Goal: Task Accomplishment & Management: Manage account settings

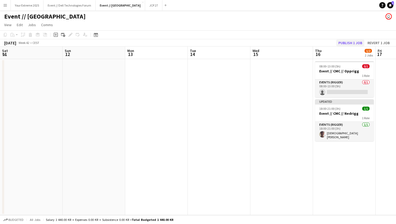
scroll to position [0, 203]
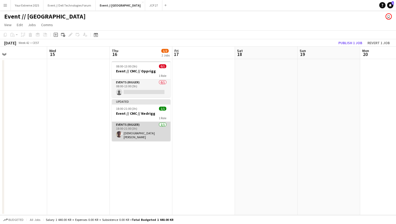
click at [136, 134] on app-card-role "Events (Rigger) [DATE] 18:00-21:00 (3h) [DEMOGRAPHIC_DATA][PERSON_NAME]" at bounding box center [141, 131] width 59 height 19
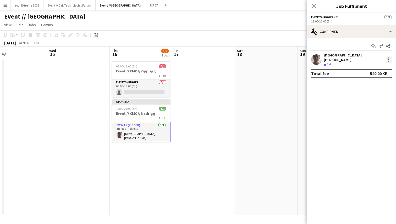
click at [388, 59] on div at bounding box center [388, 59] width 1 height 1
click at [265, 100] on div at bounding box center [198, 112] width 396 height 224
click at [388, 57] on div at bounding box center [388, 60] width 6 height 6
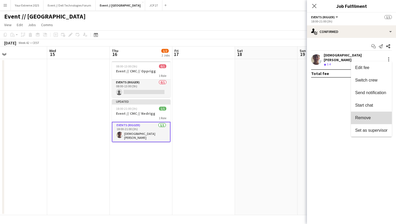
click at [369, 119] on span "Remove" at bounding box center [363, 118] width 16 height 4
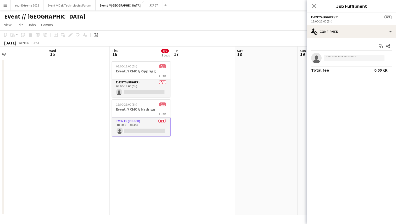
click at [292, 105] on app-date-cell at bounding box center [266, 137] width 63 height 156
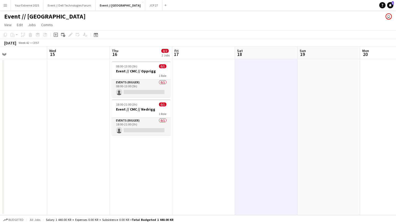
click at [201, 97] on app-date-cell at bounding box center [203, 137] width 63 height 156
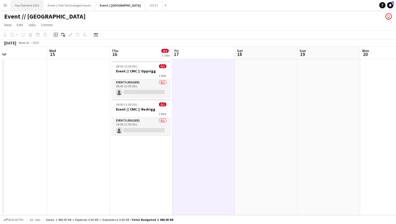
click at [30, 5] on button "Your Extreme 2025 Close" at bounding box center [27, 5] width 33 height 10
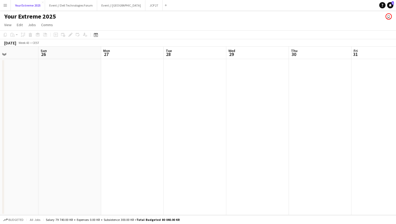
scroll to position [0, 167]
click at [226, 116] on app-date-cell at bounding box center [239, 137] width 63 height 156
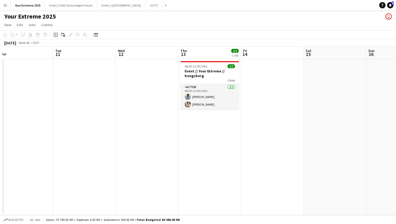
scroll to position [0, 146]
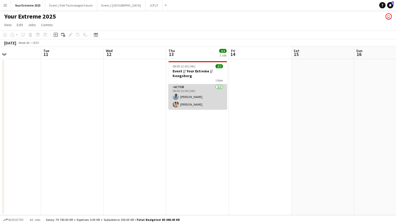
click at [205, 95] on app-card-role "Actor [DATE] 08:00-22:00 (14h) [PERSON_NAME] [PERSON_NAME]" at bounding box center [197, 96] width 59 height 25
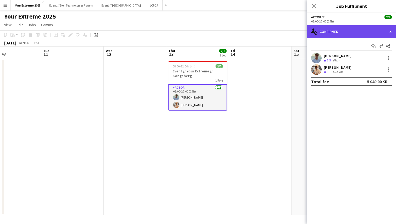
click at [380, 33] on div "single-neutral-actions-check-2 Confirmed" at bounding box center [351, 31] width 89 height 13
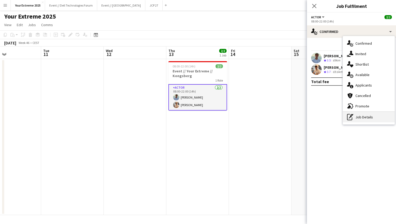
click at [364, 118] on div "pen-write Job Details" at bounding box center [368, 117] width 52 height 10
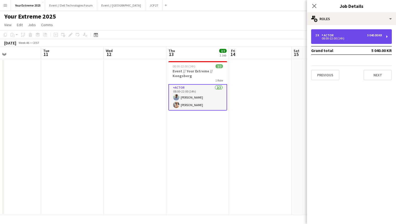
click at [357, 37] on div "08:00-22:00 (14h)" at bounding box center [348, 38] width 67 height 3
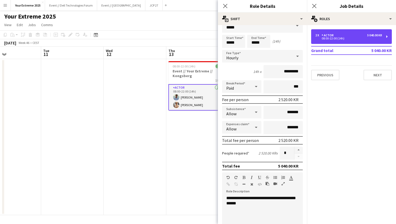
scroll to position [0, 0]
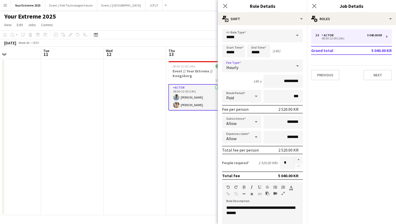
click at [294, 64] on div at bounding box center [297, 66] width 10 height 10
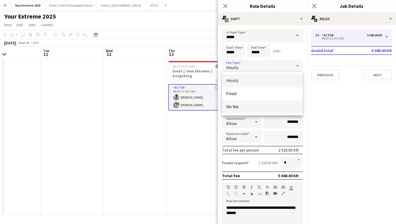
click at [255, 107] on span "No fee" at bounding box center [262, 106] width 72 height 5
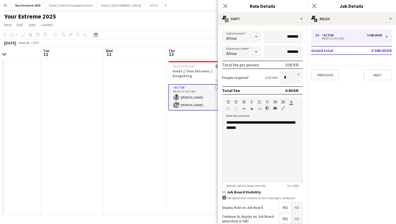
scroll to position [91, 0]
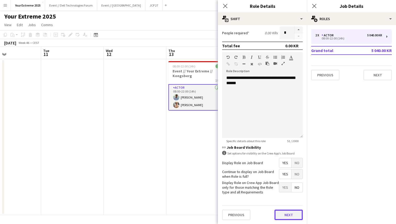
click at [286, 215] on button "Next" at bounding box center [288, 215] width 28 height 10
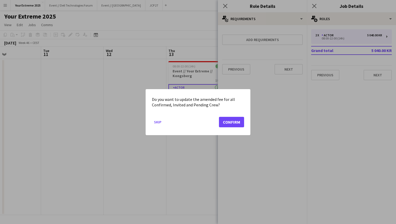
scroll to position [0, 0]
click at [229, 121] on button "Confirm" at bounding box center [231, 122] width 25 height 10
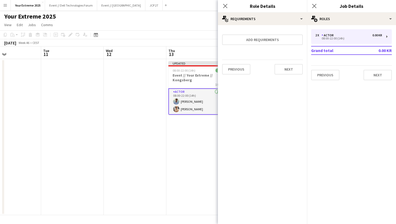
click at [195, 159] on app-date-cell "Updated 08:00-22:00 (14h) 2/2 Event // Your Extreme // Kongsberg 1 Role Actor […" at bounding box center [197, 137] width 63 height 156
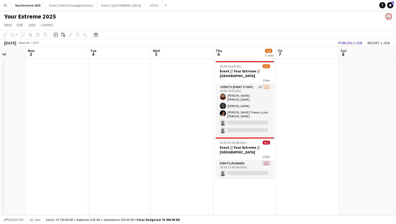
scroll to position [0, 173]
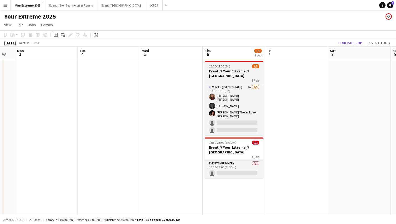
click at [242, 69] on h3 "Event // Your Extreme // [GEOGRAPHIC_DATA]" at bounding box center [234, 73] width 59 height 9
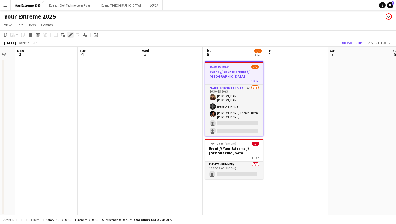
click at [71, 35] on icon at bounding box center [70, 34] width 3 height 3
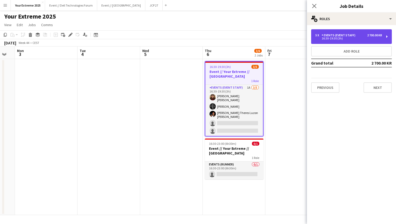
click at [362, 35] on div "5 x Events (Event Staff) 2 700.00 KR" at bounding box center [348, 35] width 67 height 4
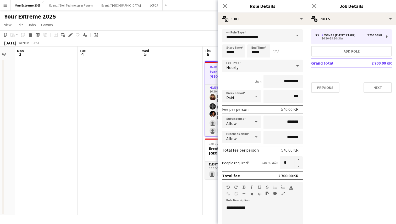
click at [277, 67] on div "Hourly" at bounding box center [257, 66] width 70 height 13
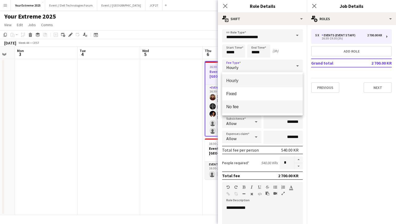
click at [252, 106] on span "No fee" at bounding box center [262, 106] width 72 height 5
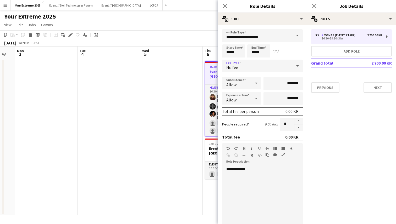
scroll to position [91, 0]
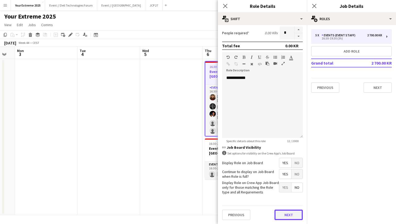
click at [285, 216] on button "Next" at bounding box center [288, 215] width 28 height 10
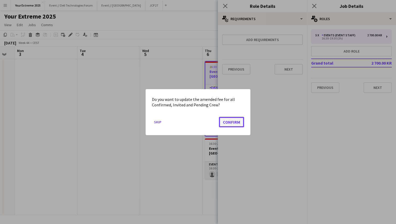
click at [233, 122] on button "Confirm" at bounding box center [231, 122] width 25 height 10
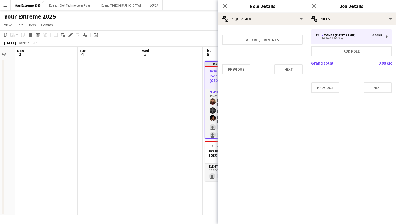
click at [174, 119] on app-date-cell at bounding box center [171, 137] width 63 height 156
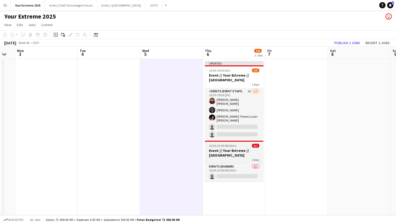
click at [227, 151] on h3 "Event // Your Extreme // [GEOGRAPHIC_DATA]" at bounding box center [234, 152] width 59 height 9
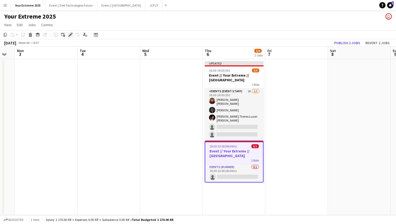
click at [70, 35] on icon at bounding box center [70, 34] width 3 height 3
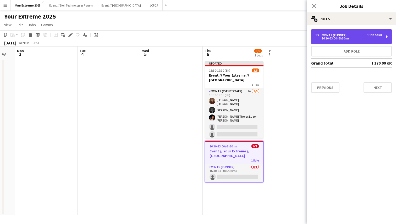
click at [357, 36] on div "1 x Events (Runner) 1 170.00 KR" at bounding box center [348, 35] width 67 height 4
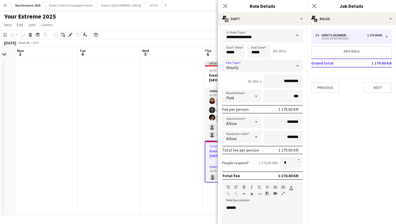
click at [283, 67] on div "Hourly" at bounding box center [257, 66] width 70 height 13
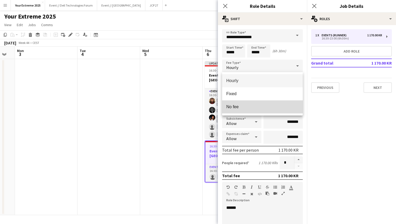
click at [256, 104] on mat-option "No fee" at bounding box center [262, 106] width 81 height 13
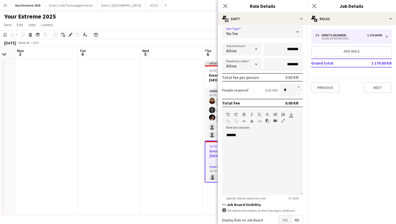
scroll to position [65, 0]
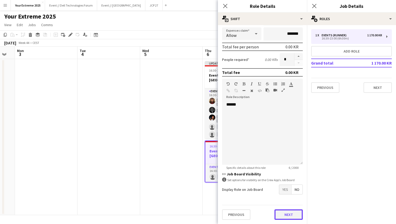
click at [290, 216] on button "Next" at bounding box center [288, 215] width 28 height 10
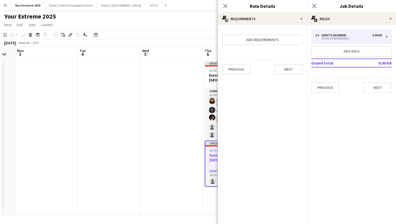
click at [172, 156] on app-date-cell at bounding box center [171, 137] width 63 height 156
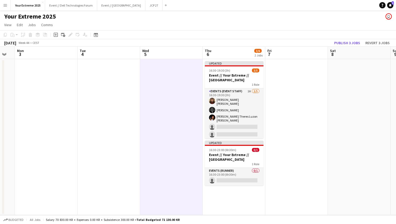
click at [120, 139] on app-date-cell at bounding box center [108, 137] width 63 height 156
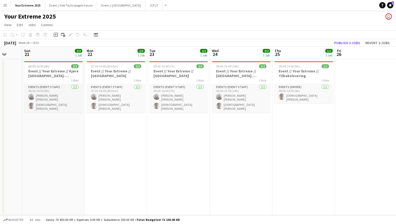
scroll to position [0, 167]
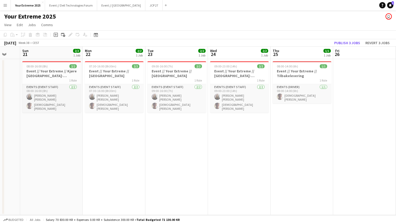
click at [5, 7] on app-icon "Menu" at bounding box center [5, 5] width 4 height 4
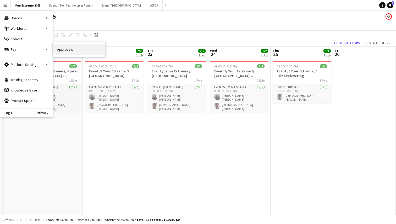
click at [60, 50] on link "Approvals" at bounding box center [79, 49] width 52 height 10
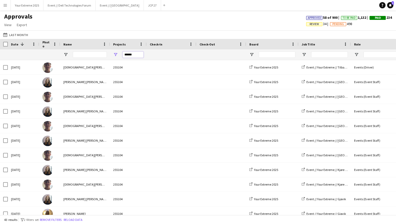
click at [134, 54] on input "******" at bounding box center [132, 55] width 21 height 6
click at [24, 26] on span "Export" at bounding box center [22, 24] width 10 height 5
click at [26, 36] on span "Export as XLSX" at bounding box center [30, 36] width 23 height 5
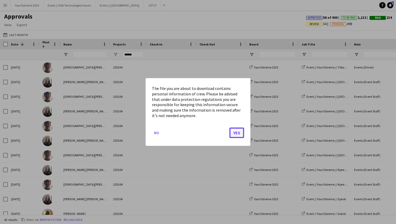
click at [240, 136] on button "Yes" at bounding box center [236, 133] width 15 height 10
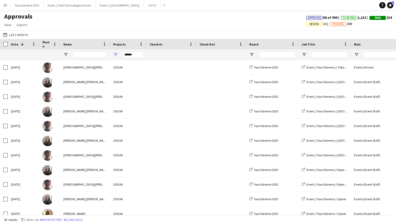
click at [298, 9] on app-navbar "Menu Boards Boards Boards All jobs Status Workforce Workforce My Workforce Recr…" at bounding box center [198, 5] width 396 height 10
click at [29, 8] on button "Your Extreme 2025 Close" at bounding box center [27, 5] width 33 height 10
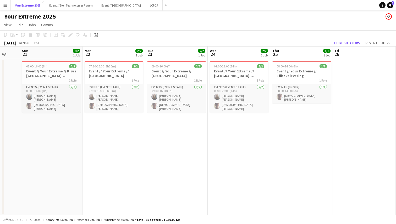
scroll to position [0, 170]
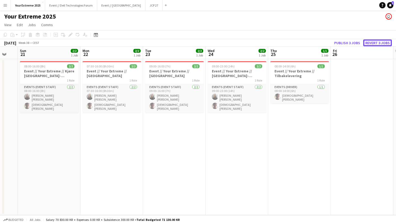
click at [379, 43] on button "Revert 3 jobs" at bounding box center [377, 43] width 29 height 7
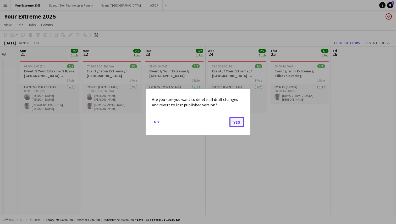
click at [236, 122] on button "Yes" at bounding box center [236, 122] width 15 height 10
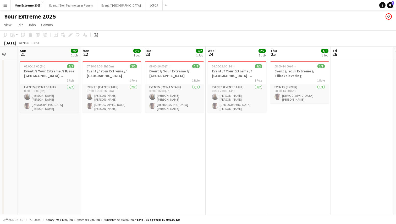
click at [352, 148] on app-date-cell at bounding box center [361, 137] width 63 height 156
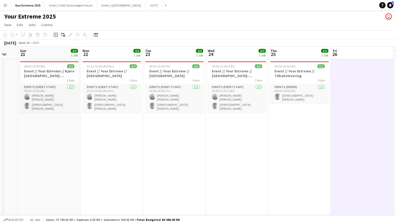
scroll to position [0, 171]
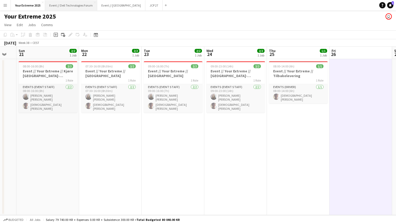
click at [82, 6] on button "Event // Dell Technologies Forum Close" at bounding box center [71, 5] width 52 height 10
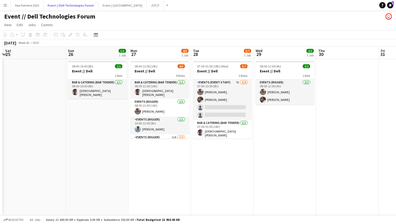
scroll to position [0, 128]
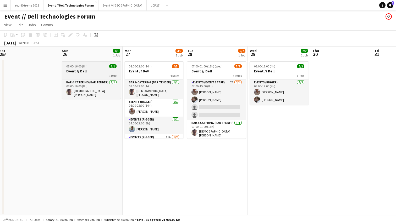
click at [82, 70] on h3 "Event // Dell" at bounding box center [91, 71] width 59 height 5
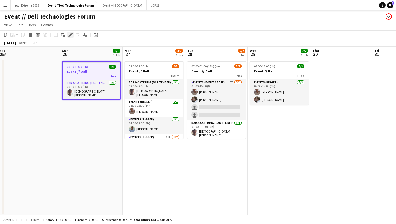
click at [71, 33] on icon at bounding box center [70, 34] width 3 height 3
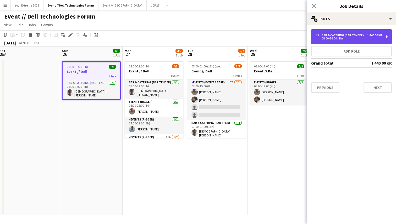
click at [353, 37] on div "08:00-16:00 (8h)" at bounding box center [348, 38] width 67 height 3
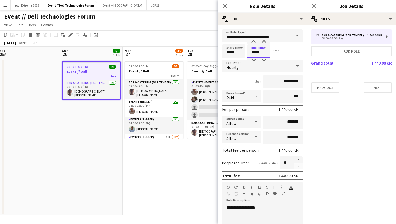
click at [253, 52] on input "*****" at bounding box center [258, 50] width 23 height 13
click at [292, 51] on div "Start Time ***** End Time ***** (8h)" at bounding box center [262, 50] width 81 height 13
click at [229, 52] on input "*****" at bounding box center [233, 50] width 23 height 13
click at [229, 40] on div at bounding box center [228, 41] width 10 height 5
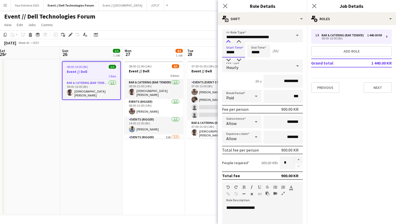
click at [229, 40] on div at bounding box center [228, 41] width 10 height 5
type input "*****"
click at [229, 40] on div at bounding box center [228, 41] width 10 height 5
click at [254, 53] on input "*****" at bounding box center [258, 50] width 23 height 13
click at [253, 41] on div at bounding box center [253, 41] width 10 height 5
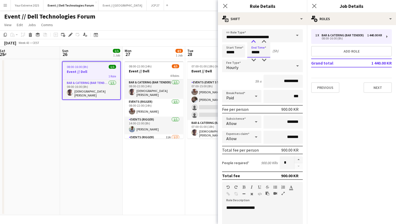
click at [253, 41] on div at bounding box center [253, 41] width 10 height 5
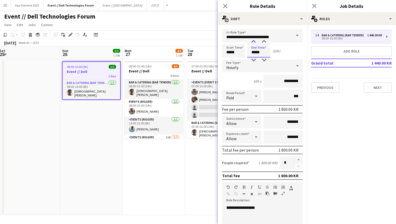
click at [253, 41] on div at bounding box center [253, 41] width 10 height 5
type input "*****"
click at [254, 59] on div at bounding box center [253, 60] width 10 height 5
click at [227, 52] on input "*****" at bounding box center [233, 50] width 23 height 13
click at [229, 40] on div at bounding box center [228, 41] width 10 height 5
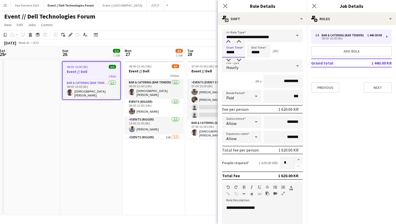
type input "*****"
click at [229, 40] on div at bounding box center [228, 41] width 10 height 5
click at [286, 54] on div "Start Time ***** End Time ***** (8h)" at bounding box center [262, 50] width 81 height 13
click at [254, 53] on input "*****" at bounding box center [258, 50] width 23 height 13
click at [253, 40] on div at bounding box center [253, 41] width 10 height 5
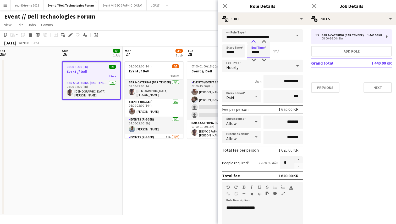
type input "*****"
click at [253, 40] on div at bounding box center [253, 41] width 10 height 5
click at [229, 53] on input "*****" at bounding box center [233, 50] width 23 height 13
click at [229, 42] on div at bounding box center [228, 41] width 10 height 5
type input "*****"
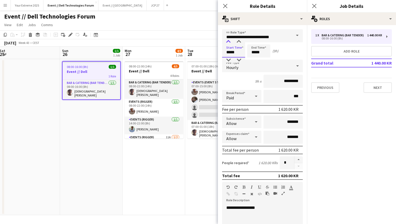
click at [229, 42] on div at bounding box center [228, 41] width 10 height 5
click at [253, 54] on input "*****" at bounding box center [258, 50] width 23 height 13
click at [253, 59] on div at bounding box center [253, 60] width 10 height 5
type input "*****"
click at [253, 59] on div at bounding box center [253, 60] width 10 height 5
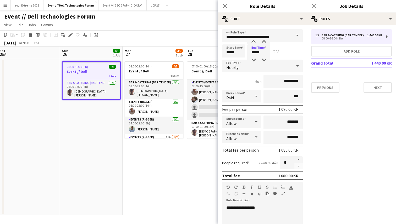
click at [283, 53] on div "Start Time ***** End Time ***** (6h)" at bounding box center [262, 50] width 81 height 13
click at [228, 50] on input "*****" at bounding box center [233, 50] width 23 height 13
click at [228, 41] on div at bounding box center [228, 41] width 10 height 5
type input "*****"
click at [228, 41] on div at bounding box center [228, 41] width 10 height 5
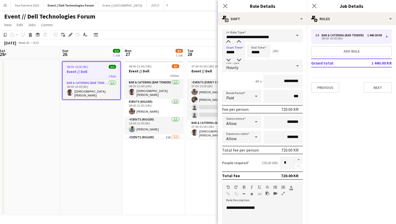
click at [279, 53] on div "Start Time ***** End Time ***** (4h)" at bounding box center [262, 50] width 81 height 13
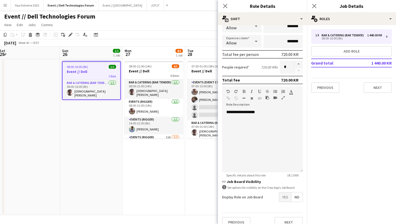
scroll to position [103, 0]
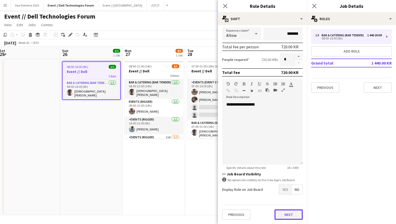
click at [284, 215] on button "Next" at bounding box center [288, 215] width 28 height 10
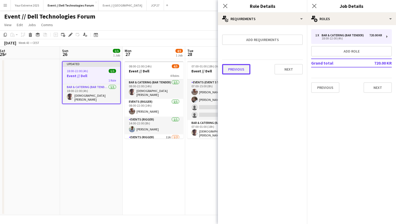
click at [240, 69] on button "Previous" at bounding box center [236, 69] width 28 height 10
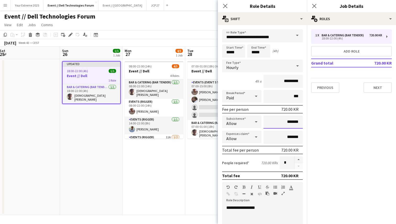
click at [277, 122] on input "*******" at bounding box center [282, 122] width 39 height 13
type input "********"
click at [246, 83] on div "4h x *********" at bounding box center [262, 81] width 81 height 13
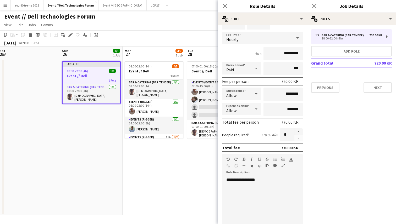
scroll to position [103, 0]
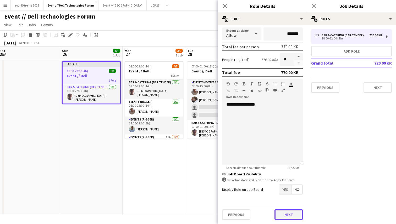
click at [280, 215] on button "Next" at bounding box center [288, 215] width 28 height 10
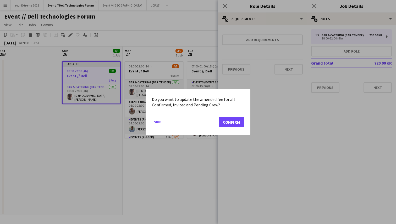
scroll to position [0, 0]
click at [231, 120] on button "Confirm" at bounding box center [231, 122] width 25 height 10
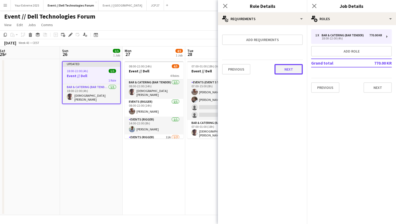
click at [286, 74] on button "Next" at bounding box center [288, 69] width 28 height 10
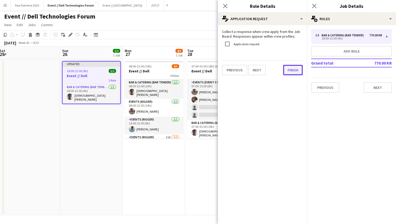
click at [290, 71] on button "Finish" at bounding box center [293, 70] width 20 height 10
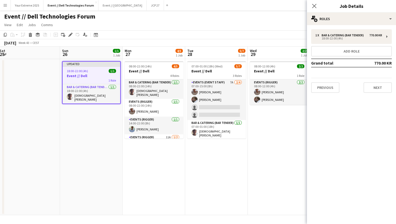
click at [266, 155] on app-date-cell "08:00-12:00 (4h) 2/2 Event // Dell 1 Role Events (Rigger) [DATE] 08:00-12:00 (4…" at bounding box center [278, 137] width 63 height 156
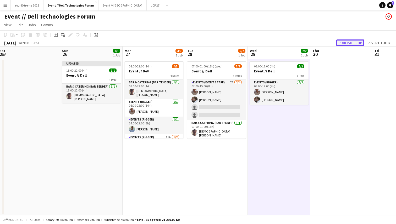
click at [351, 42] on button "Publish 1 job" at bounding box center [350, 43] width 28 height 7
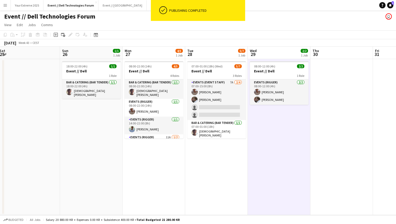
click at [335, 130] on app-date-cell at bounding box center [341, 137] width 63 height 156
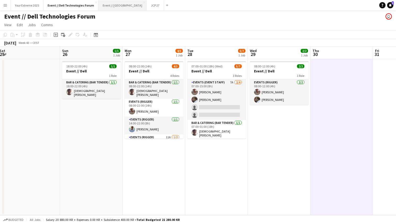
click at [123, 5] on button "Event // [GEOGRAPHIC_DATA]" at bounding box center [122, 5] width 48 height 10
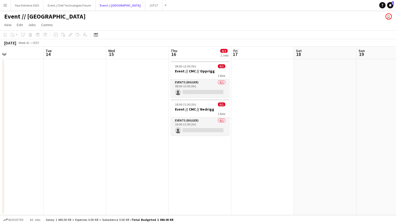
scroll to position [0, 145]
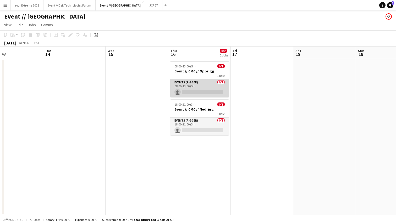
click at [184, 89] on app-card-role "Events (Rigger) 0/1 08:00-13:00 (5h) single-neutral-actions" at bounding box center [199, 89] width 59 height 18
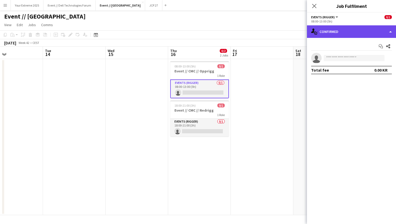
click at [368, 30] on div "single-neutral-actions-check-2 Confirmed" at bounding box center [351, 31] width 89 height 13
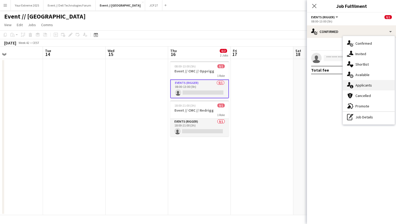
click at [366, 87] on span "Applicants" at bounding box center [363, 85] width 16 height 5
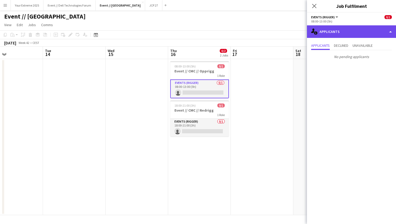
click at [362, 31] on div "single-neutral-actions-information Applicants" at bounding box center [351, 31] width 89 height 13
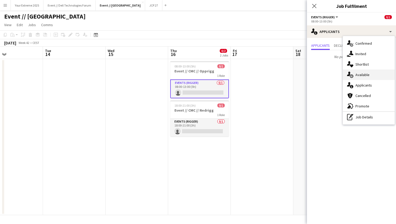
click at [367, 76] on span "Available" at bounding box center [362, 74] width 14 height 5
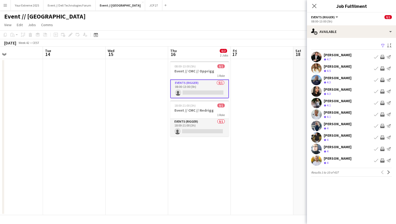
click at [315, 56] on app-user-avatar at bounding box center [316, 57] width 10 height 10
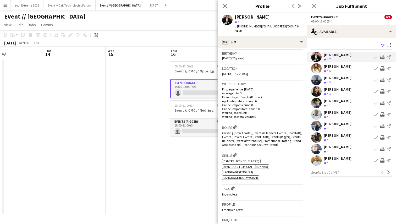
scroll to position [103, 0]
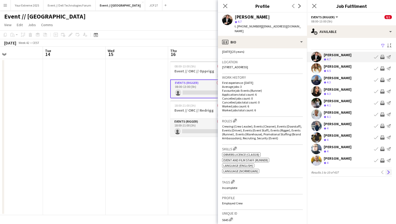
click at [389, 172] on app-icon "Next" at bounding box center [388, 173] width 4 height 4
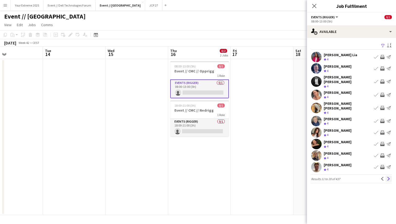
click at [387, 177] on app-icon "Next" at bounding box center [388, 179] width 4 height 4
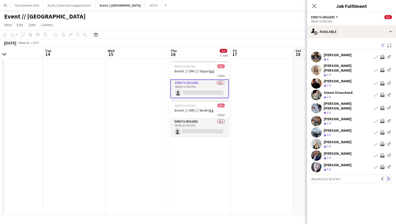
click at [387, 177] on app-icon "Next" at bounding box center [388, 179] width 4 height 4
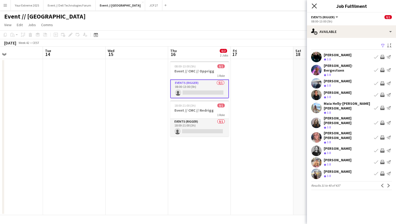
click at [313, 6] on icon "Close pop-in" at bounding box center [313, 5] width 5 height 5
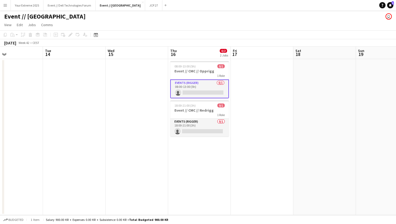
click at [272, 108] on app-date-cell at bounding box center [261, 137] width 63 height 156
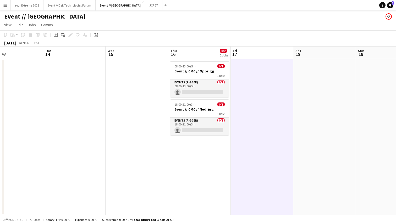
click at [144, 116] on app-date-cell at bounding box center [136, 137] width 63 height 156
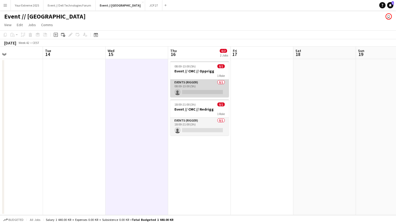
click at [196, 87] on app-card-role "Events (Rigger) 0/1 08:00-13:00 (5h) single-neutral-actions" at bounding box center [199, 89] width 59 height 18
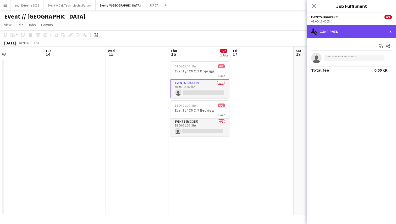
click at [371, 32] on div "single-neutral-actions-check-2 Confirmed" at bounding box center [351, 31] width 89 height 13
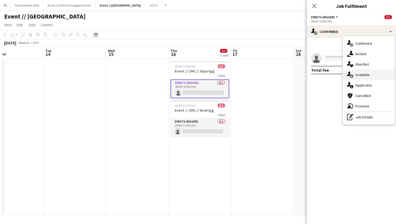
click at [367, 76] on span "Available" at bounding box center [362, 74] width 14 height 5
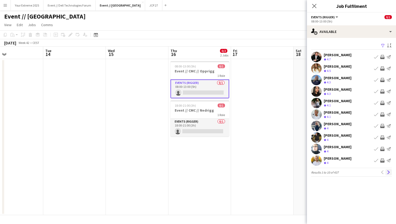
click at [387, 173] on app-icon "Next" at bounding box center [388, 173] width 4 height 4
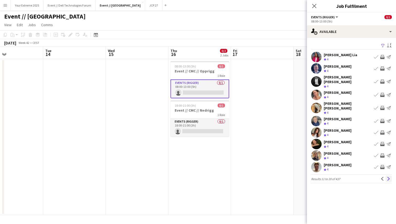
click at [386, 177] on app-icon "Next" at bounding box center [388, 179] width 4 height 4
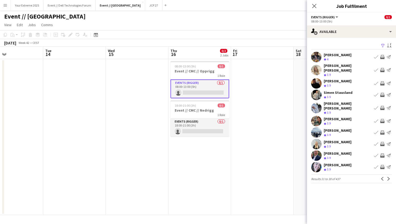
click at [386, 176] on button "Next" at bounding box center [388, 179] width 6 height 6
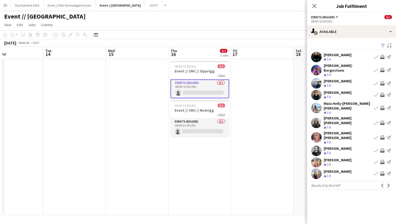
click at [386, 184] on app-icon "Next" at bounding box center [388, 186] width 4 height 4
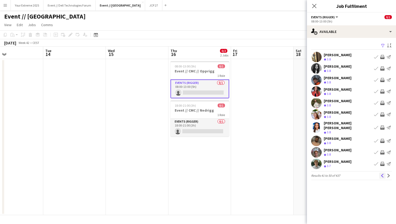
click at [381, 174] on app-icon "Previous" at bounding box center [382, 176] width 4 height 4
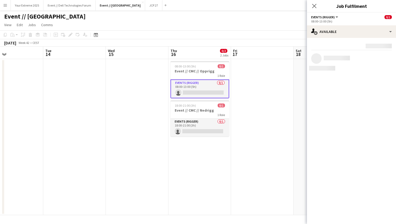
click at [381, 172] on mat-expansion-panel "users Available Rating: 0 - 5 0 5 Distance: 1km - 1001km+ 1001km+ To use matche…" at bounding box center [351, 131] width 89 height 186
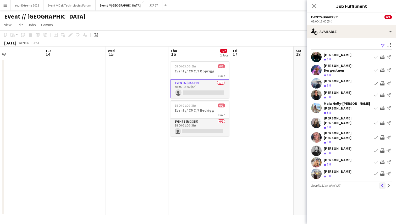
click at [381, 184] on app-icon "Previous" at bounding box center [382, 186] width 4 height 4
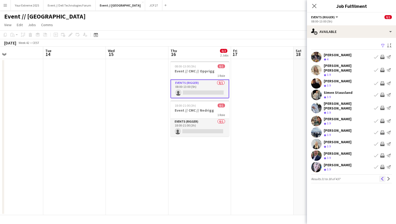
click at [382, 177] on app-icon "Previous" at bounding box center [382, 179] width 4 height 4
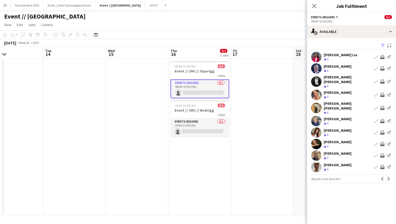
click at [382, 176] on button "Previous" at bounding box center [382, 179] width 6 height 6
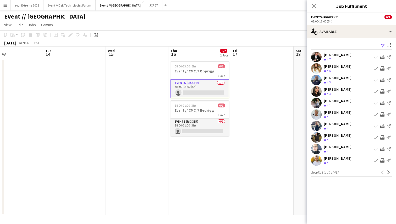
click at [316, 56] on app-user-avatar at bounding box center [316, 57] width 10 height 10
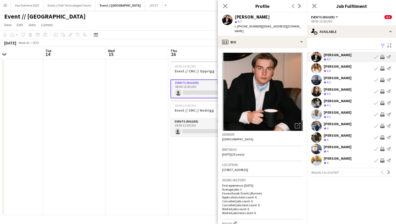
drag, startPoint x: 254, startPoint y: 27, endPoint x: 241, endPoint y: 27, distance: 12.6
click at [241, 27] on span "t. [PHONE_NUMBER]" at bounding box center [247, 26] width 27 height 4
copy span "91998108"
click at [249, 29] on div "t. [PHONE_NUMBER] | [EMAIL_ADDRESS][DOMAIN_NAME]" at bounding box center [268, 28] width 68 height 9
click at [224, 4] on icon "Close pop-in" at bounding box center [224, 5] width 5 height 5
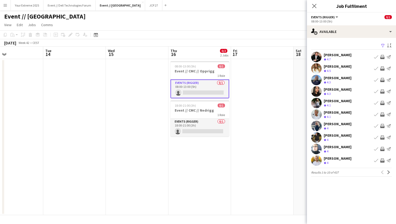
click at [261, 71] on app-date-cell at bounding box center [262, 137] width 63 height 156
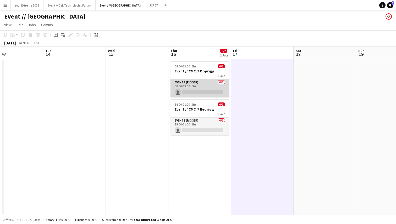
click at [203, 92] on app-card-role "Events (Rigger) 0/1 08:00-13:00 (5h) single-neutral-actions" at bounding box center [199, 89] width 59 height 18
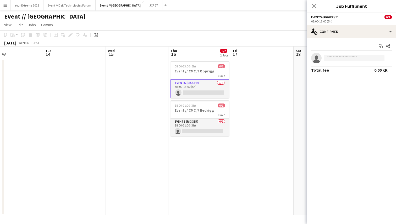
click at [357, 59] on input at bounding box center [353, 58] width 61 height 6
click at [341, 118] on mat-expansion-panel "check Confirmed Start chat Share single-neutral-actions Total fee 0.00 KR" at bounding box center [351, 131] width 89 height 186
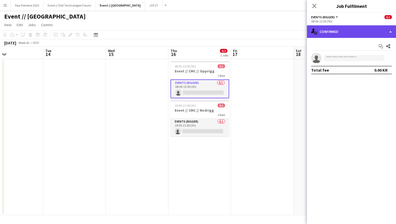
click at [375, 31] on div "single-neutral-actions-check-2 Confirmed" at bounding box center [351, 31] width 89 height 13
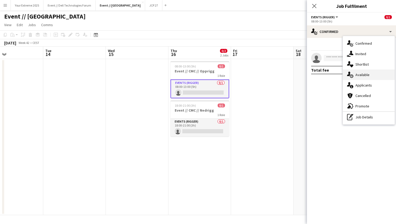
click at [366, 74] on span "Available" at bounding box center [362, 74] width 14 height 5
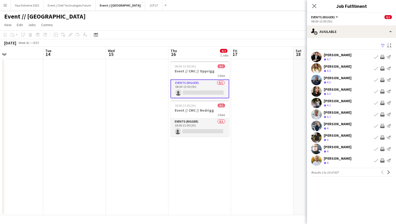
click at [281, 107] on app-date-cell at bounding box center [262, 137] width 63 height 156
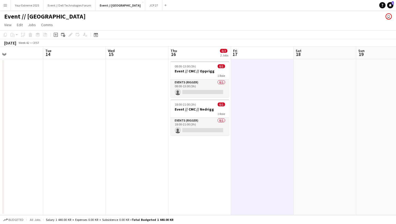
click at [157, 24] on app-page-menu "View Day view expanded Day view collapsed Month view Date picker Jump to [DATE]…" at bounding box center [198, 25] width 396 height 10
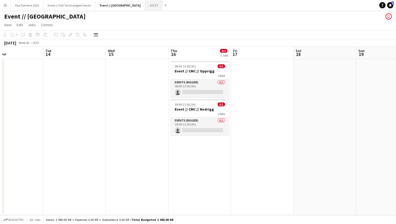
click at [145, 5] on button "JCP 27 Close" at bounding box center [153, 5] width 17 height 10
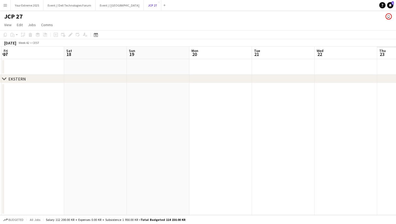
scroll to position [0, 125]
click at [210, 139] on app-date-cell at bounding box center [219, 149] width 63 height 132
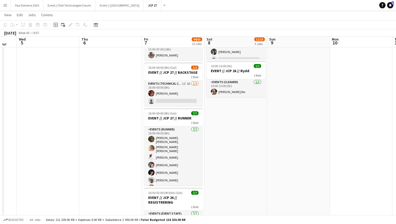
scroll to position [86, 0]
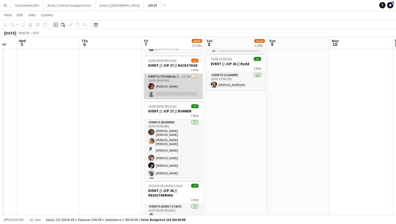
click at [172, 91] on app-card-role "Events (Technical Crew) 1I 1A [DATE] 16:00-00:00 (8h) [PERSON_NAME] single-neut…" at bounding box center [173, 86] width 59 height 25
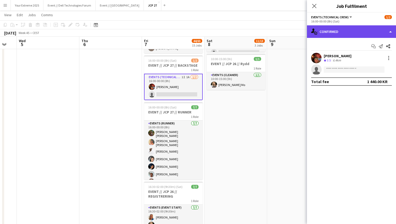
click at [353, 28] on div "single-neutral-actions-check-2 Confirmed" at bounding box center [351, 31] width 89 height 13
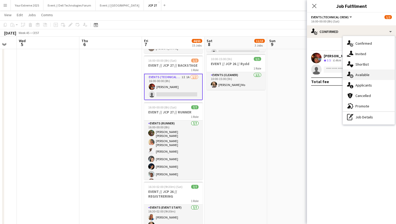
click at [365, 77] on span "Available" at bounding box center [362, 74] width 14 height 5
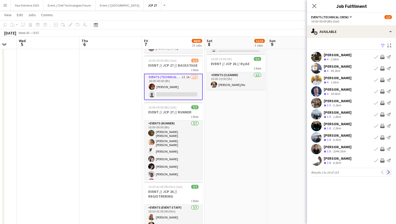
click at [387, 172] on app-icon "Next" at bounding box center [388, 173] width 4 height 4
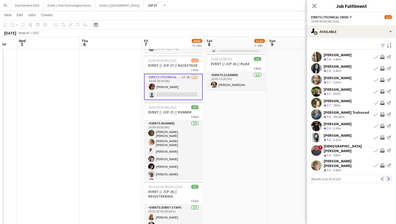
click at [389, 177] on app-icon "Next" at bounding box center [388, 179] width 4 height 4
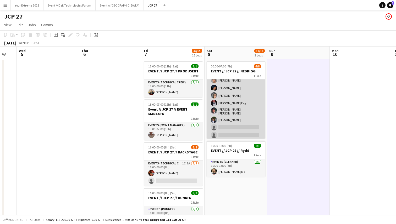
scroll to position [0, 0]
click at [237, 127] on app-card-role "Events (Rigger) 10I 5A [DATE] 00:00-07:00 (7h) [PERSON_NAME] [PERSON_NAME] [PER…" at bounding box center [235, 104] width 59 height 72
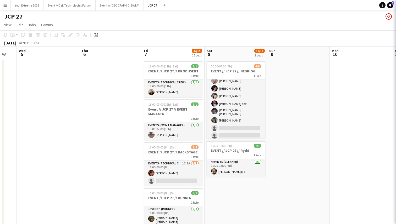
scroll to position [12, 0]
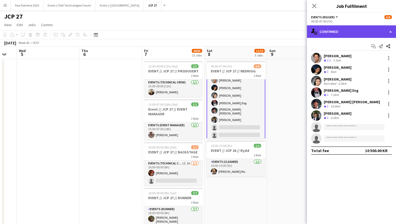
click at [371, 33] on div "single-neutral-actions-check-2 Confirmed" at bounding box center [351, 31] width 89 height 13
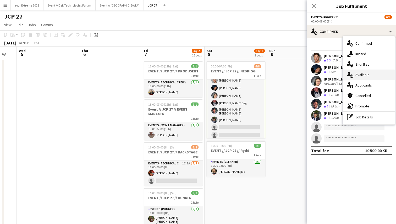
click at [368, 74] on span "Available" at bounding box center [362, 74] width 14 height 5
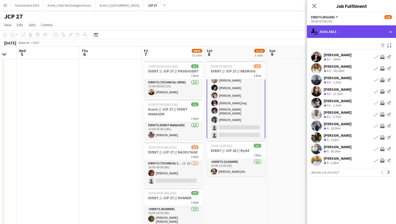
click at [368, 32] on div "single-neutral-actions-upload Available" at bounding box center [351, 31] width 89 height 13
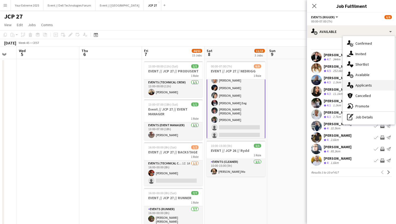
click at [366, 83] on div "single-neutral-actions-information Applicants" at bounding box center [368, 85] width 52 height 10
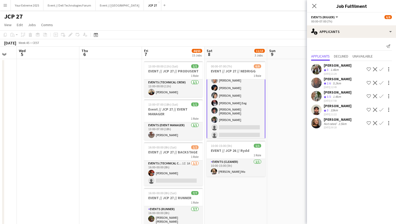
click at [315, 120] on app-user-avatar at bounding box center [316, 123] width 10 height 10
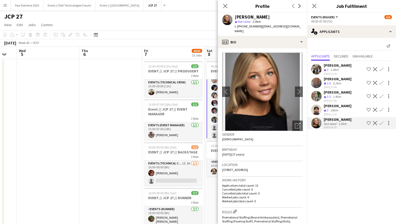
click at [316, 109] on app-user-avatar at bounding box center [316, 110] width 10 height 10
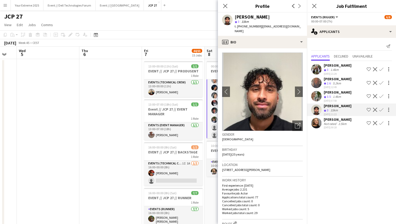
click at [317, 97] on app-user-avatar at bounding box center [316, 96] width 10 height 10
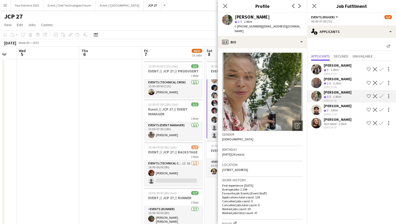
click at [317, 83] on app-user-avatar at bounding box center [316, 83] width 10 height 10
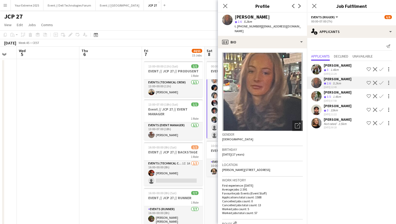
click at [318, 65] on app-user-avatar at bounding box center [316, 69] width 10 height 10
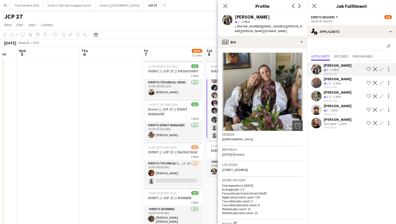
click at [317, 108] on app-user-avatar at bounding box center [316, 110] width 10 height 10
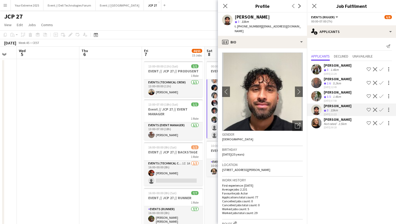
click at [380, 108] on app-icon "Confirm" at bounding box center [381, 110] width 4 height 4
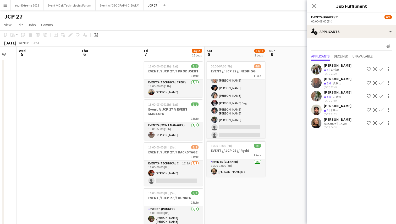
click at [380, 108] on app-icon "Confirm" at bounding box center [381, 110] width 4 height 4
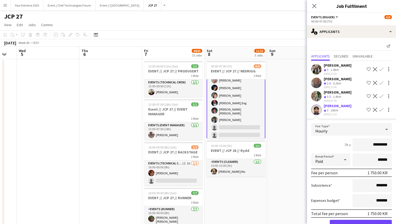
scroll to position [28, 0]
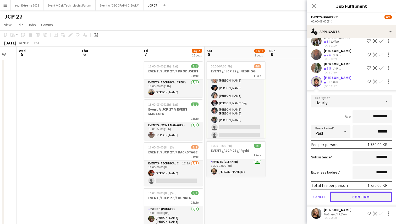
click at [358, 192] on button "Confirm" at bounding box center [360, 197] width 62 height 10
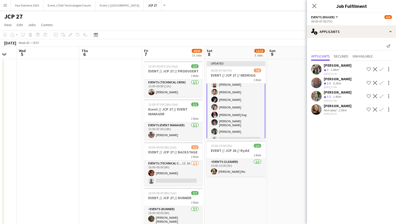
scroll to position [0, 0]
click at [316, 95] on app-user-avatar at bounding box center [316, 96] width 10 height 10
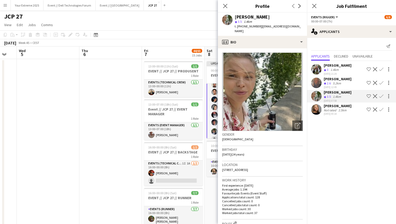
click at [381, 95] on app-icon "Confirm" at bounding box center [381, 96] width 4 height 4
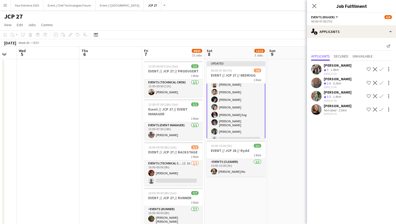
click at [381, 95] on app-icon "Confirm" at bounding box center [381, 96] width 4 height 4
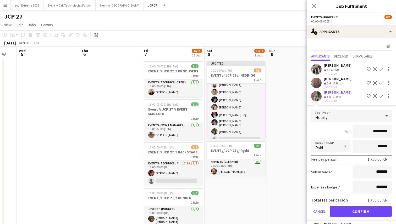
scroll to position [15, 0]
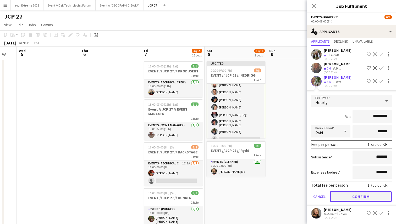
click at [365, 198] on button "Confirm" at bounding box center [360, 196] width 62 height 10
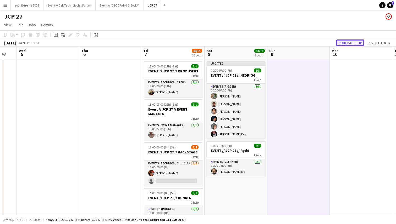
click at [345, 41] on button "Publish 1 job" at bounding box center [350, 43] width 28 height 7
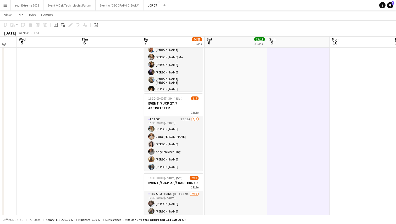
scroll to position [253, 0]
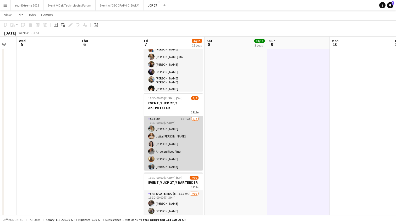
click at [175, 153] on app-card-role "Actor 7I 12A [DATE] 16:30-00:00 (7h30m) [PERSON_NAME] [PERSON_NAME] [PERSON_NAM…" at bounding box center [173, 147] width 59 height 63
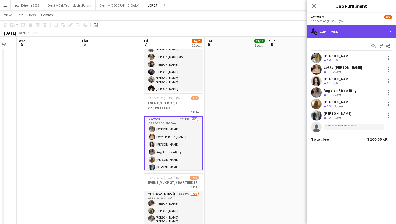
click at [366, 29] on div "single-neutral-actions-check-2 Confirmed" at bounding box center [351, 31] width 89 height 13
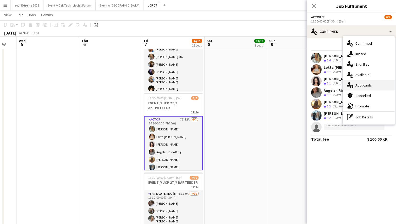
click at [364, 84] on span "Applicants" at bounding box center [363, 85] width 16 height 5
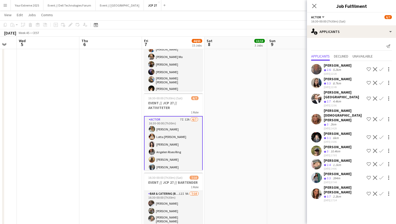
click at [379, 192] on app-icon "Confirm" at bounding box center [381, 194] width 4 height 4
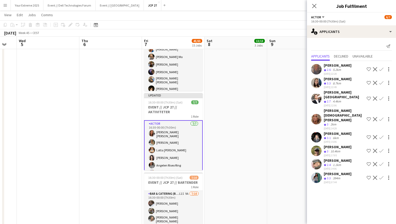
scroll to position [0, 0]
click at [317, 173] on app-user-avatar at bounding box center [316, 178] width 10 height 10
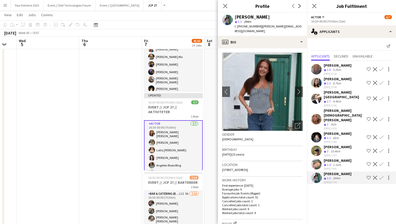
click at [380, 176] on app-icon "Confirm" at bounding box center [381, 178] width 4 height 4
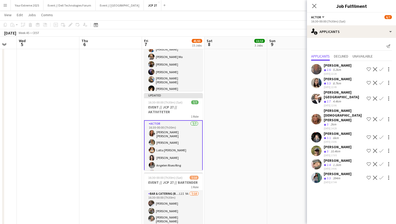
click at [252, 156] on app-date-cell "00:00-07:00 (7h) 8/8 EVENT // JCP 27 // NEDRIGG 1 Role Events (Rigger) [DATE] 0…" at bounding box center [235, 99] width 63 height 589
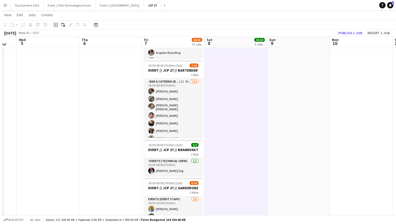
scroll to position [367, 0]
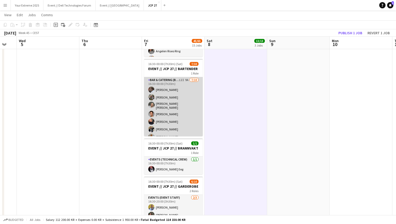
click at [179, 114] on app-card-role "Bar & Catering (Bar Tender) 12I 9A [DATE] 16:30-00:00 (7h30m) [PERSON_NAME] [PE…" at bounding box center [173, 121] width 59 height 88
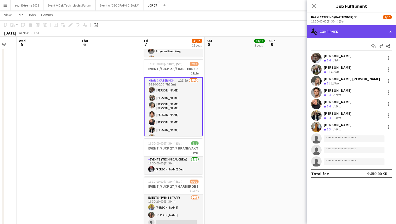
click at [366, 30] on div "single-neutral-actions-check-2 Confirmed" at bounding box center [351, 31] width 89 height 13
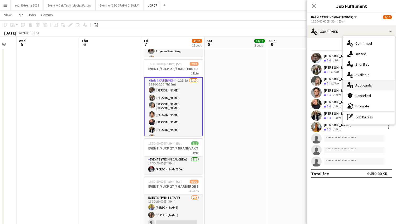
click at [367, 85] on span "Applicants" at bounding box center [363, 85] width 16 height 5
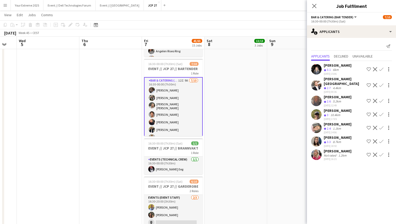
click at [317, 150] on app-user-avatar at bounding box center [316, 155] width 10 height 10
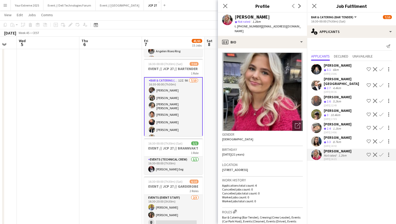
click at [315, 109] on app-user-avatar at bounding box center [316, 114] width 10 height 10
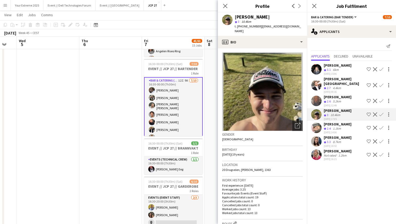
click at [380, 112] on app-icon "Confirm" at bounding box center [381, 114] width 4 height 4
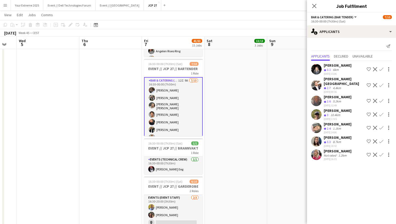
click at [380, 112] on app-icon "Confirm" at bounding box center [381, 114] width 4 height 4
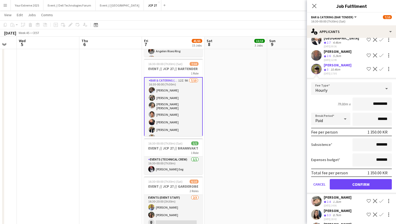
scroll to position [55, 0]
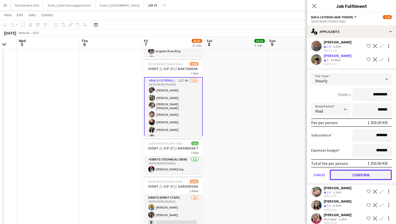
click at [362, 171] on button "Confirm" at bounding box center [360, 175] width 62 height 10
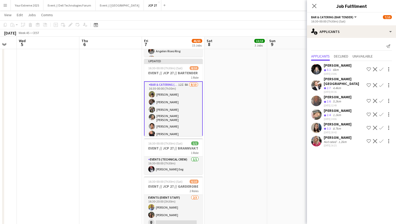
click at [380, 139] on app-icon "Confirm" at bounding box center [381, 141] width 4 height 4
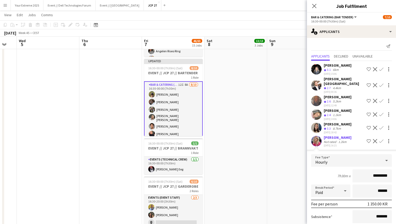
scroll to position [42, 0]
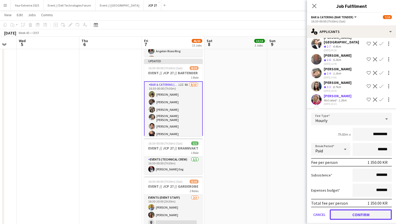
click at [354, 210] on button "Confirm" at bounding box center [360, 215] width 62 height 10
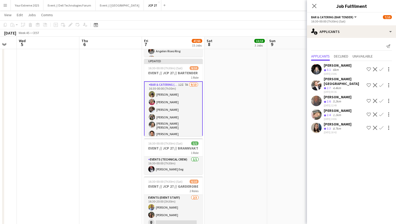
click at [315, 123] on app-user-avatar at bounding box center [316, 128] width 10 height 10
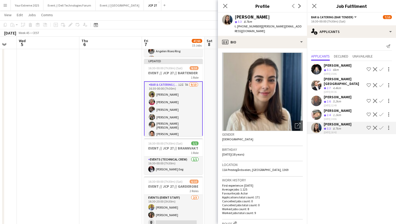
click at [317, 65] on app-user-avatar at bounding box center [316, 69] width 10 height 10
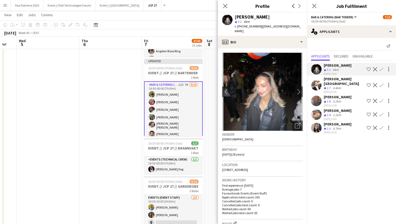
click at [314, 80] on app-user-avatar at bounding box center [316, 85] width 10 height 10
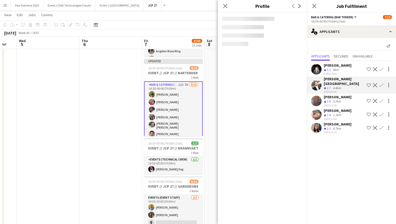
click at [317, 96] on app-user-avatar at bounding box center [316, 101] width 10 height 10
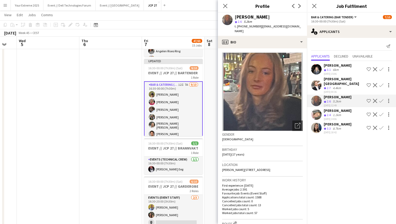
click at [317, 109] on app-user-avatar at bounding box center [316, 114] width 10 height 10
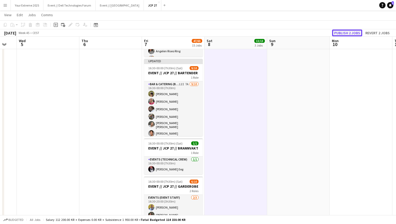
click at [346, 32] on button "Publish 2 jobs" at bounding box center [347, 33] width 30 height 7
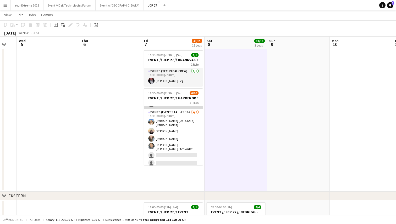
scroll to position [39, 0]
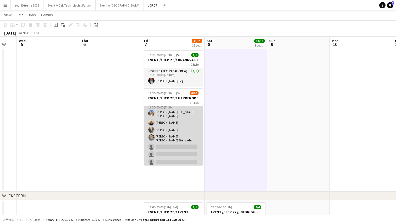
click at [171, 154] on app-card-role "Events (Event Staff) 4I 11A [DATE] 16:30-00:00 (7h30m) [PERSON_NAME] [US_STATE]…" at bounding box center [173, 134] width 59 height 66
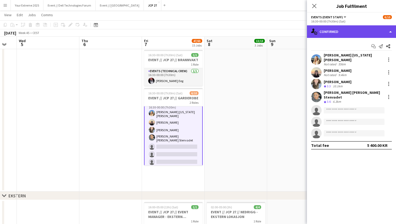
click at [367, 33] on div "single-neutral-actions-check-2 Confirmed" at bounding box center [351, 31] width 89 height 13
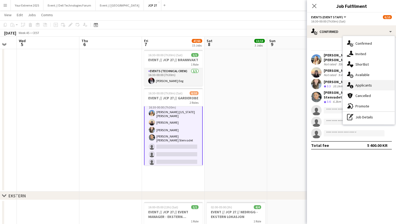
click at [367, 85] on span "Applicants" at bounding box center [363, 85] width 16 height 5
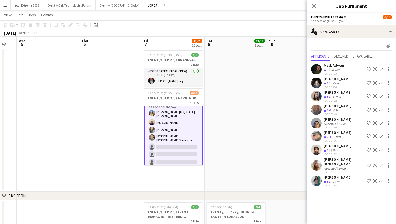
click at [316, 176] on app-user-avatar at bounding box center [316, 181] width 10 height 10
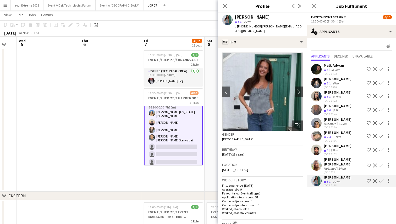
click at [381, 179] on app-icon "Confirm" at bounding box center [381, 181] width 4 height 4
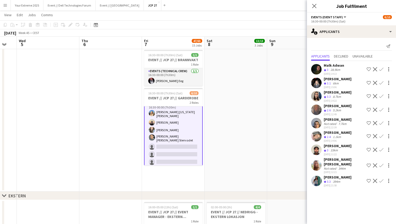
click at [381, 179] on app-icon "Confirm" at bounding box center [381, 181] width 4 height 4
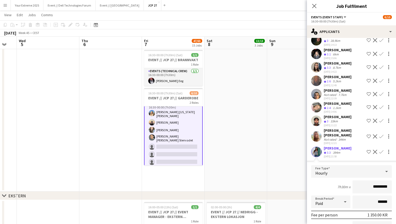
scroll to position [81, 0]
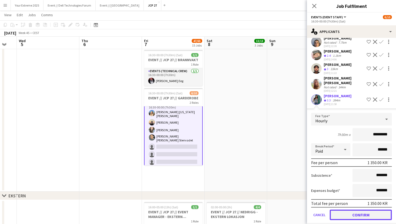
click at [361, 210] on button "Confirm" at bounding box center [360, 215] width 62 height 10
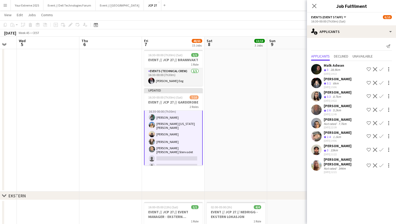
click at [317, 161] on app-user-avatar at bounding box center [316, 165] width 10 height 10
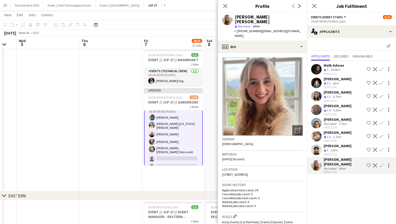
click at [317, 148] on app-user-avatar at bounding box center [316, 150] width 10 height 10
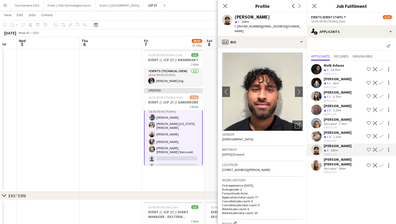
click at [380, 148] on app-icon "Confirm" at bounding box center [381, 150] width 4 height 4
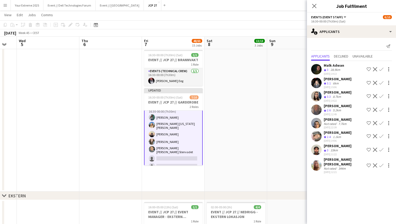
click at [381, 149] on app-icon "Confirm" at bounding box center [381, 150] width 4 height 4
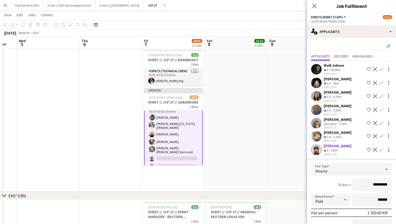
scroll to position [68, 0]
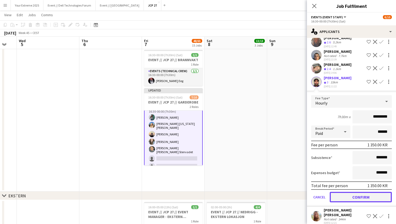
click at [363, 193] on button "Confirm" at bounding box center [360, 197] width 62 height 10
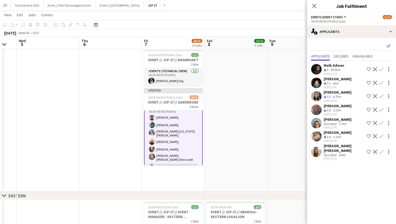
scroll to position [0, 0]
click at [317, 123] on app-user-avatar at bounding box center [316, 123] width 10 height 10
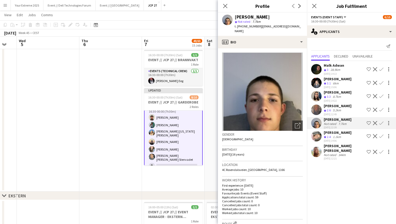
click at [317, 137] on app-user-avatar at bounding box center [316, 136] width 10 height 10
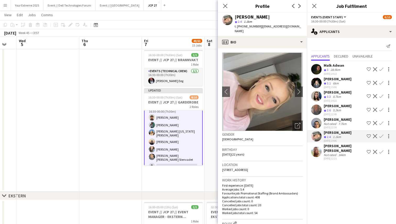
click at [319, 148] on app-user-avatar at bounding box center [316, 152] width 10 height 10
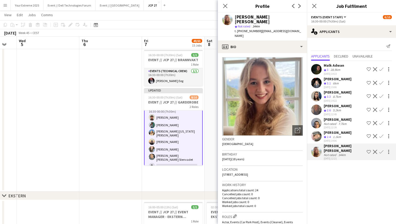
click at [381, 150] on app-icon "Confirm" at bounding box center [381, 152] width 4 height 4
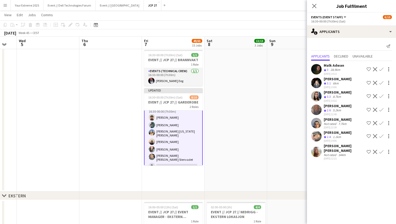
click at [381, 150] on app-icon "Confirm" at bounding box center [381, 152] width 4 height 4
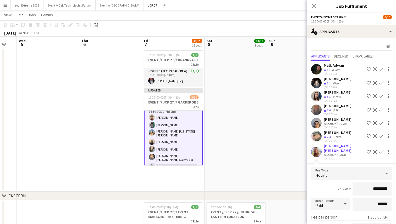
scroll to position [55, 0]
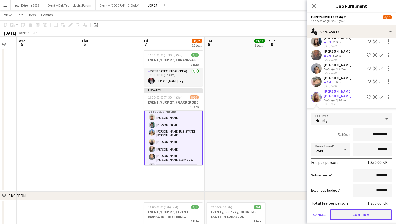
click at [358, 210] on button "Confirm" at bounding box center [360, 215] width 62 height 10
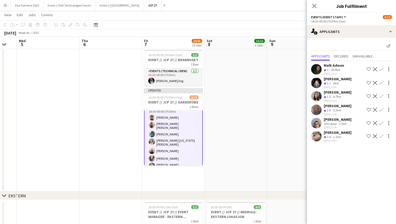
click at [315, 95] on app-user-avatar at bounding box center [316, 96] width 10 height 10
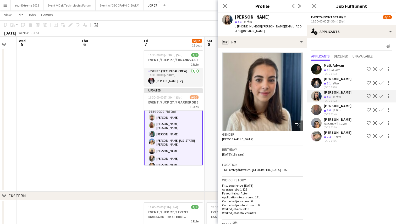
click at [381, 95] on app-icon "Confirm" at bounding box center [381, 96] width 4 height 4
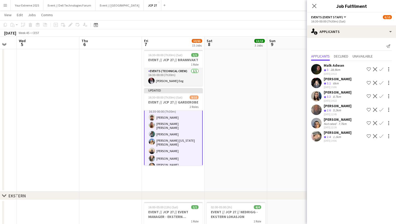
click at [380, 95] on app-icon "Confirm" at bounding box center [381, 96] width 4 height 4
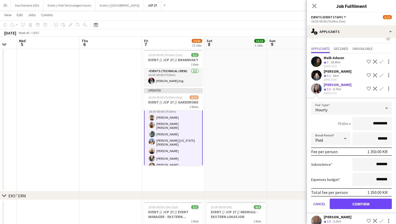
scroll to position [9, 0]
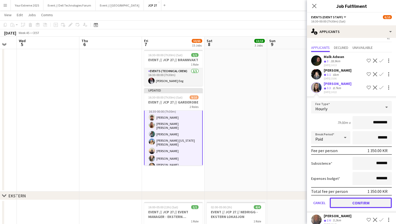
click at [359, 202] on button "Confirm" at bounding box center [360, 203] width 62 height 10
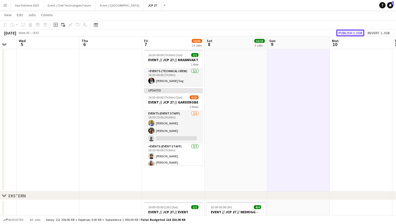
click at [347, 31] on button "Publish 1 job" at bounding box center [350, 33] width 28 height 7
